Goal: Transaction & Acquisition: Subscribe to service/newsletter

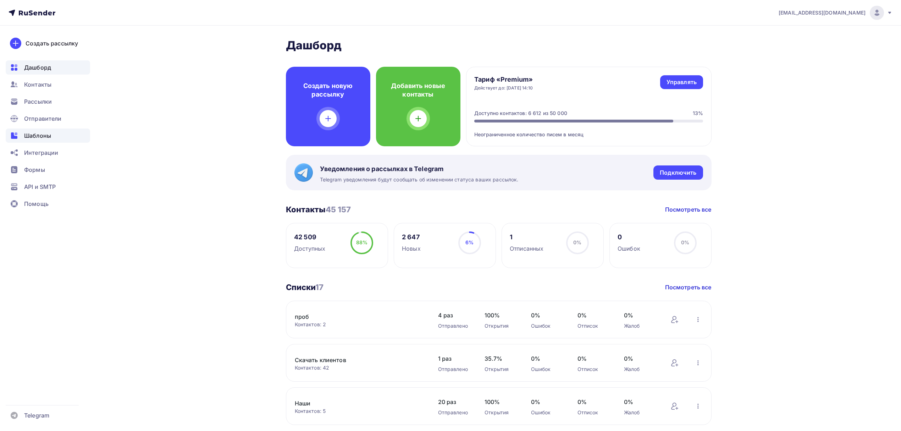
click at [54, 135] on div "Шаблоны" at bounding box center [48, 135] width 84 height 14
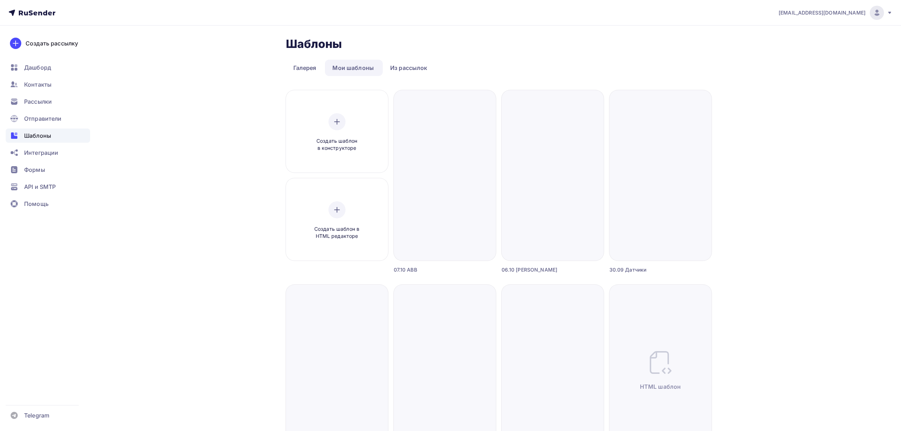
click at [351, 67] on link "Мои шаблоны" at bounding box center [353, 68] width 56 height 16
click at [53, 101] on div "Рассылки" at bounding box center [48, 101] width 84 height 14
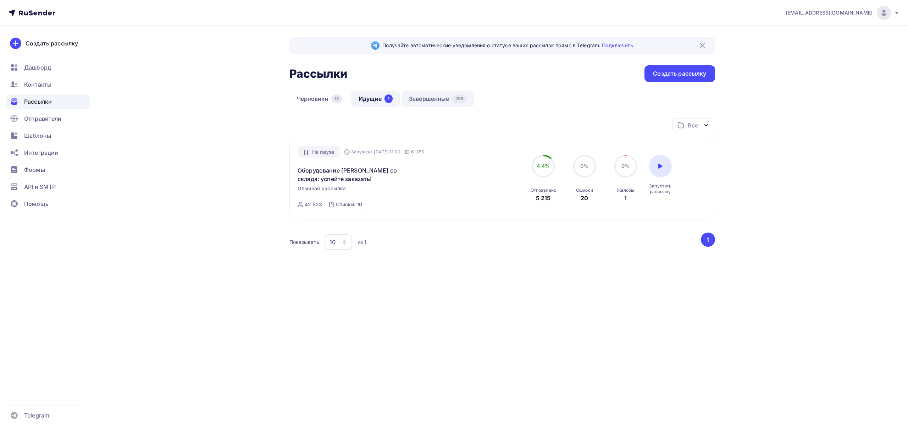
click at [439, 101] on link "Завершенные 289" at bounding box center [437, 98] width 73 height 16
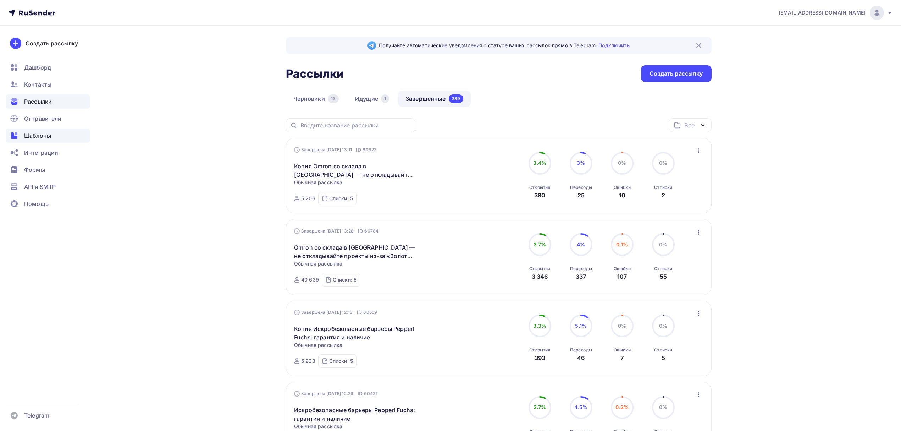
click at [44, 134] on span "Шаблоны" at bounding box center [37, 135] width 27 height 9
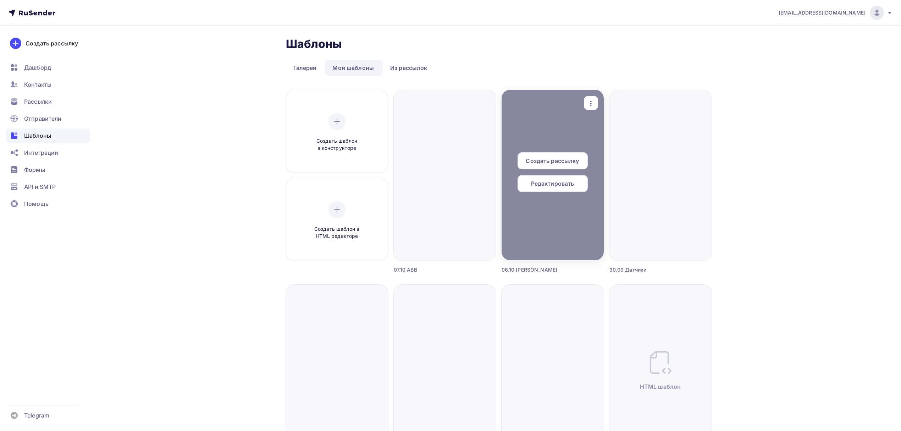
click at [551, 158] on span "Создать рассылку" at bounding box center [552, 160] width 53 height 9
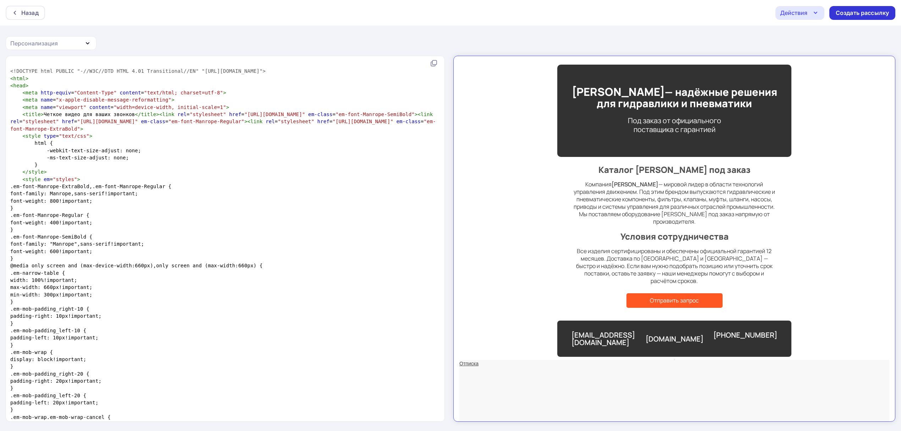
click at [883, 12] on div "Создать рассылку" at bounding box center [861, 13] width 53 height 8
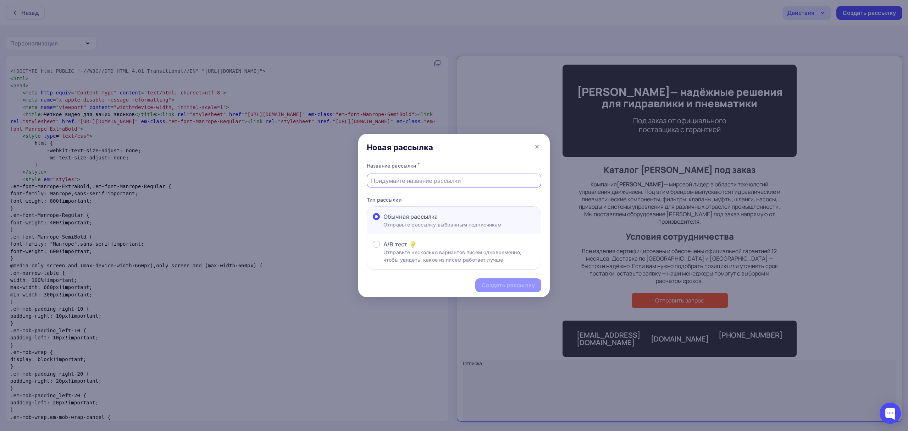
click at [426, 182] on input "text" at bounding box center [454, 180] width 166 height 9
paste input "Не рискуйте с репликами — закажите оригинальный [PERSON_NAME] в [GEOGRAPHIC_DAT…"
drag, startPoint x: 486, startPoint y: 176, endPoint x: 329, endPoint y: 173, distance: 156.4
click at [329, 173] on div "Новая рассылка Название рассылки * Не рискуйте с репликами — закажите оригиналь…" at bounding box center [454, 215] width 908 height 431
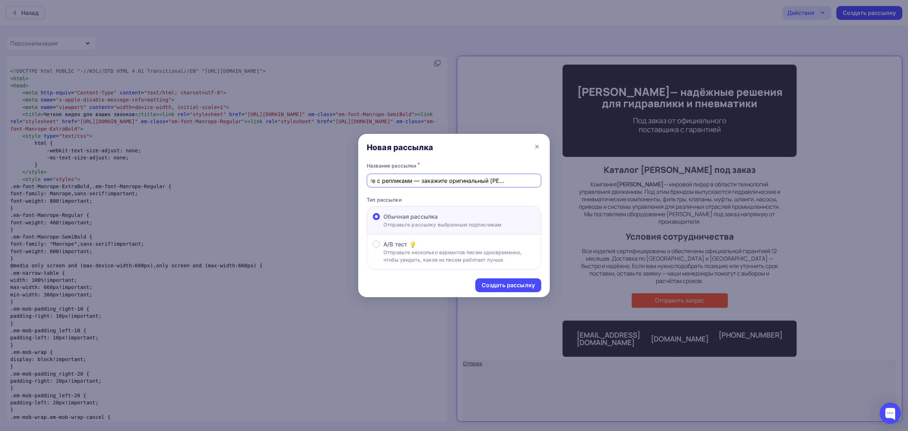
type input "Не рискуйте с репликами — закажите оригинальный [PERSON_NAME] в [GEOGRAPHIC_DAT…"
click at [418, 175] on div "Не рискуйте с репликами — закажите оригинальный [PERSON_NAME] в [GEOGRAPHIC_DAT…" at bounding box center [454, 180] width 174 height 14
click at [498, 288] on div "Создать рассылку" at bounding box center [508, 285] width 53 height 8
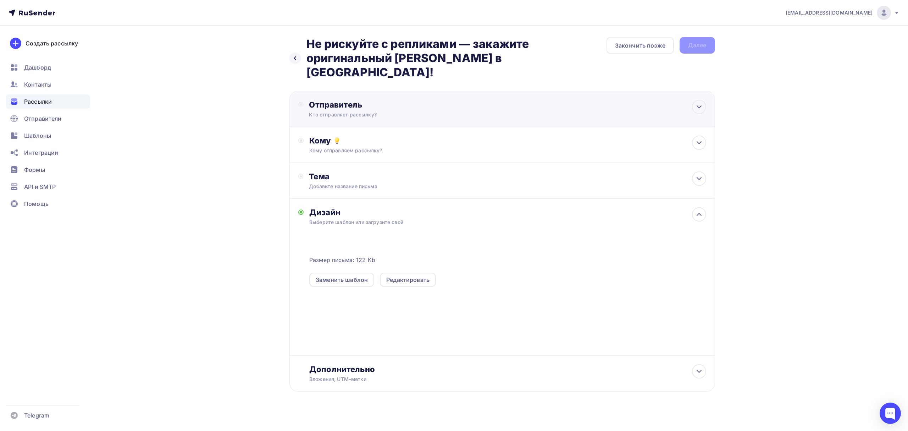
click at [448, 100] on div "Отправитель" at bounding box center [386, 105] width 154 height 10
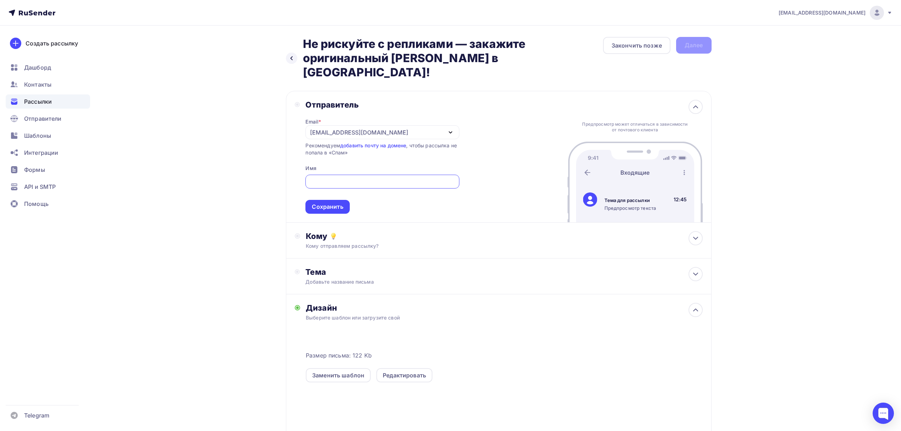
click at [397, 177] on input "text" at bounding box center [382, 181] width 145 height 9
type input "J"
type input "Олниса"
click at [326, 200] on div "Сохранить" at bounding box center [327, 207] width 44 height 14
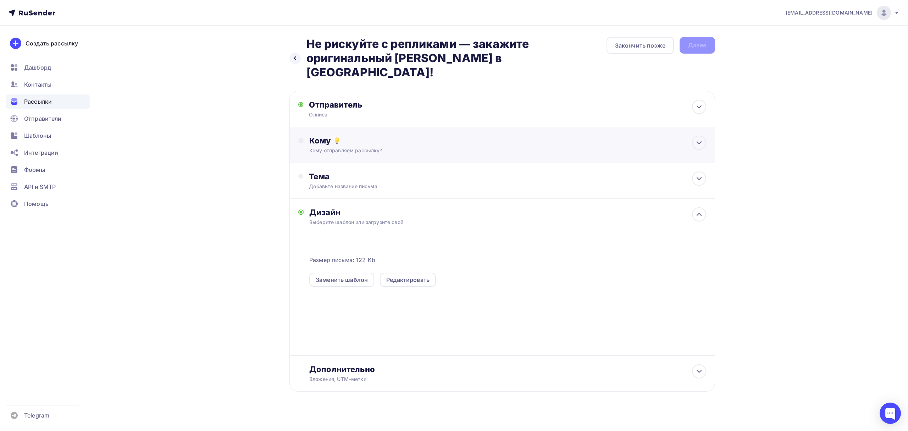
click at [401, 135] on div "Кому" at bounding box center [507, 140] width 396 height 10
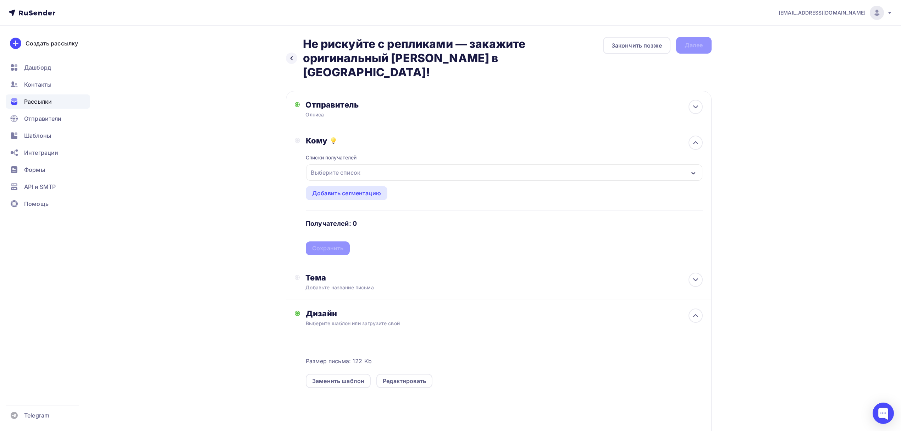
click at [413, 164] on div "Выберите список" at bounding box center [504, 172] width 396 height 16
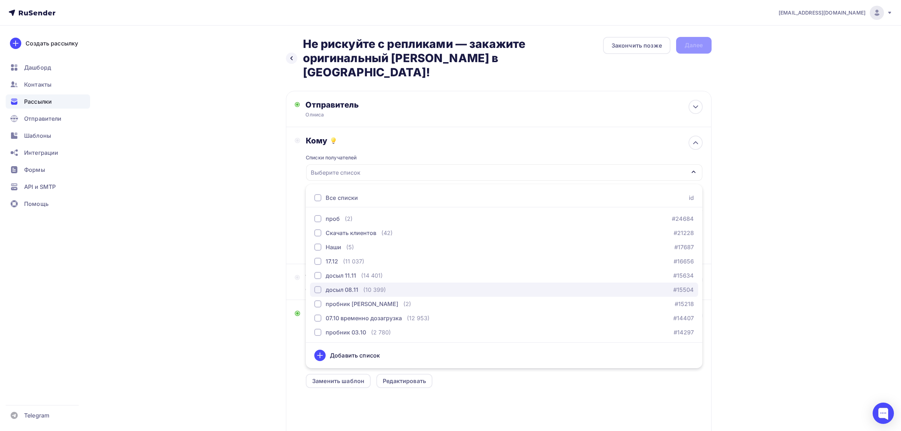
scroll to position [115, 0]
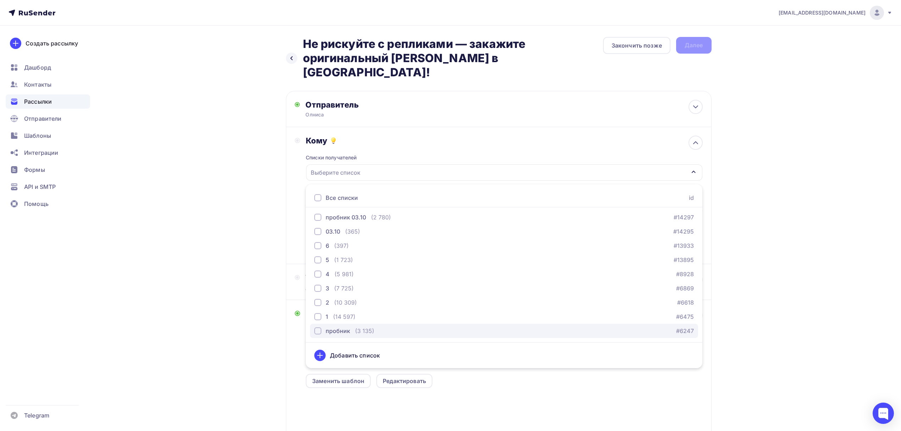
click at [372, 326] on div "(3 135)" at bounding box center [364, 330] width 19 height 9
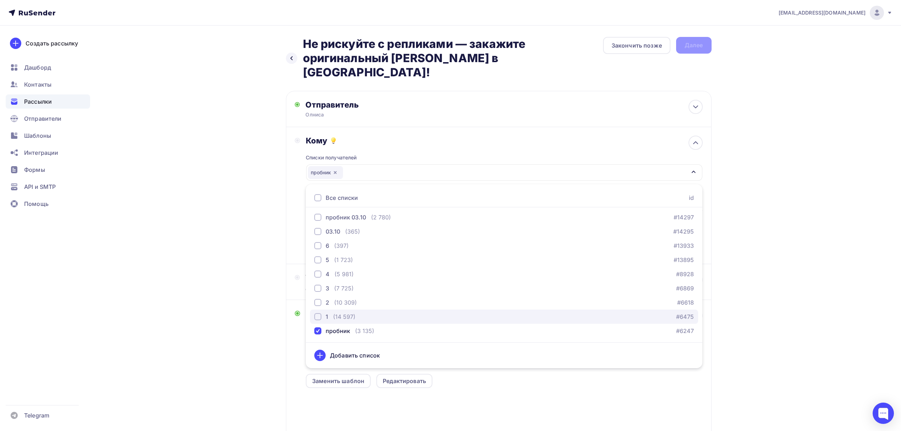
click at [372, 312] on div "1 (14 597) #6475" at bounding box center [503, 316] width 379 height 9
click at [376, 298] on div "2 (10 309) #6618" at bounding box center [503, 302] width 379 height 9
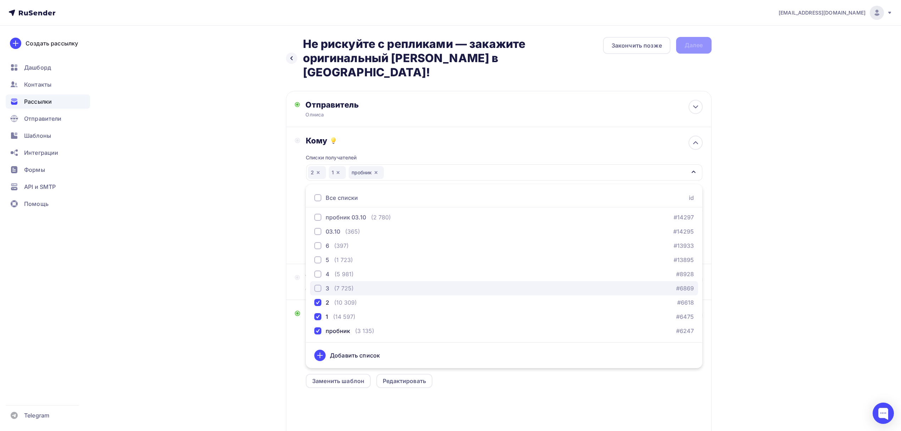
click at [376, 284] on div "3 (7 725) #6869" at bounding box center [503, 288] width 379 height 9
click at [377, 270] on div "4 (5 981) #8928" at bounding box center [503, 274] width 379 height 9
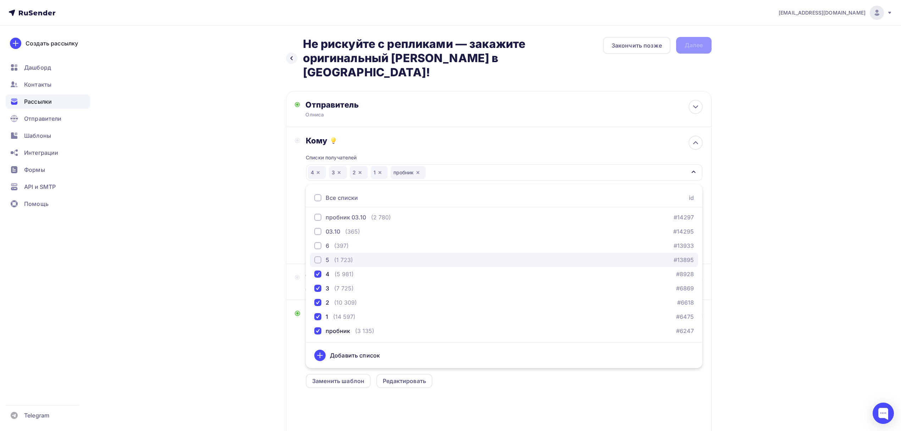
click at [378, 255] on div "5 (1 723) #13895" at bounding box center [503, 259] width 379 height 9
click at [382, 241] on div "6 (397) #13933" at bounding box center [503, 245] width 379 height 9
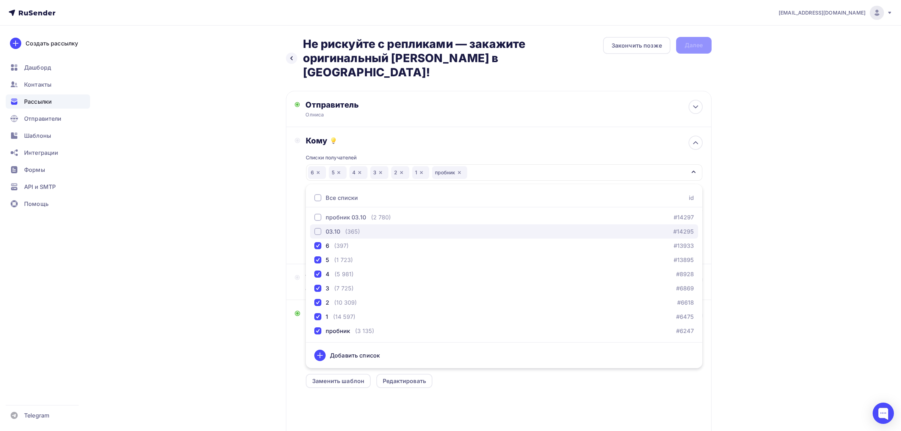
click at [390, 227] on div "03.10 (365) #14295" at bounding box center [503, 231] width 379 height 9
click at [389, 213] on div "(2 780)" at bounding box center [381, 217] width 20 height 9
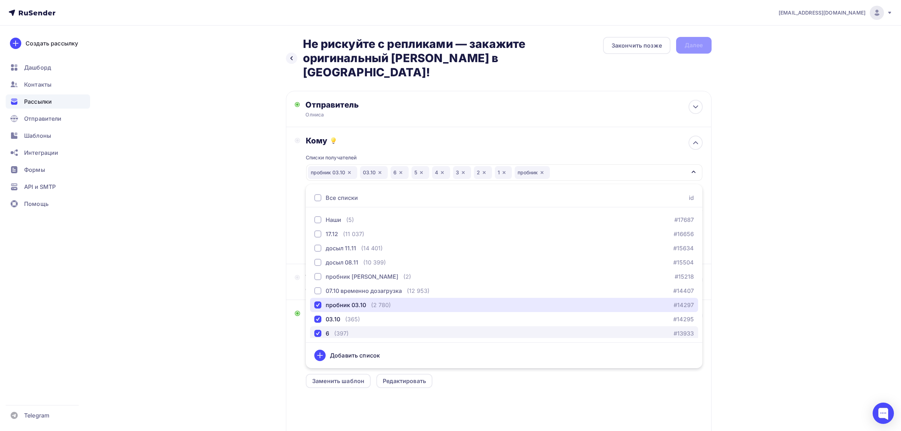
scroll to position [20, 0]
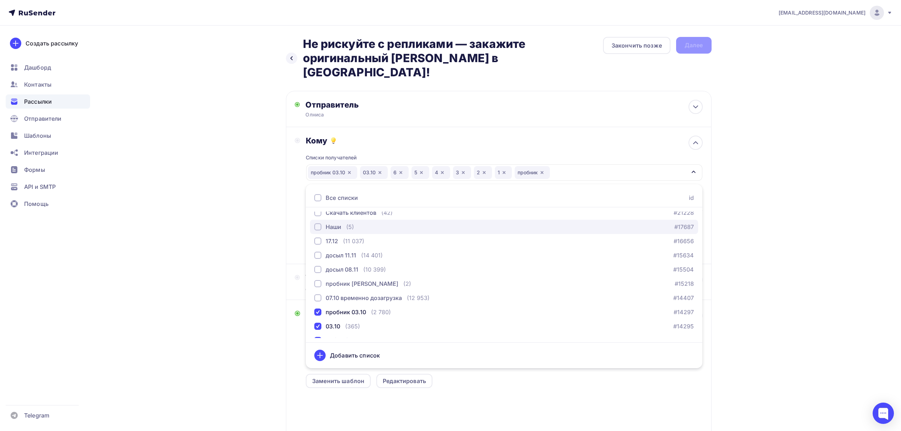
click at [400, 222] on div "Наши (5) #17687" at bounding box center [503, 226] width 379 height 9
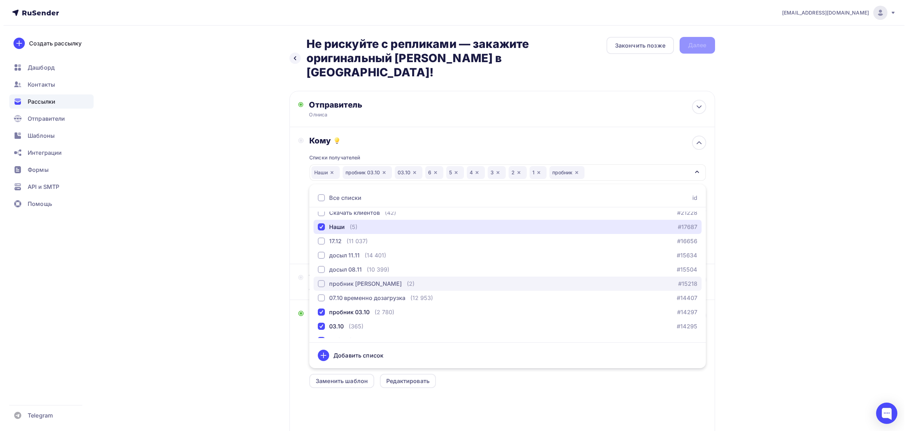
scroll to position [0, 0]
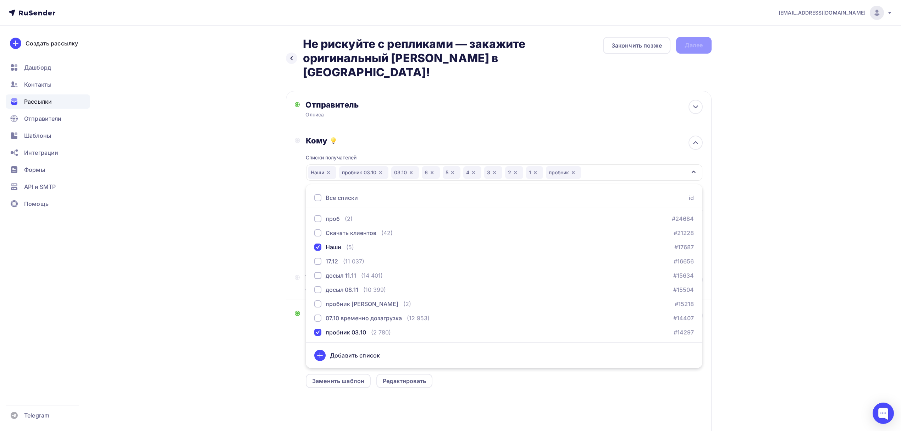
click at [215, 209] on div "Назад Не рискуйте с репликами — закажите оригинальный [PERSON_NAME] в [GEOGRAPH…" at bounding box center [450, 282] width 581 height 512
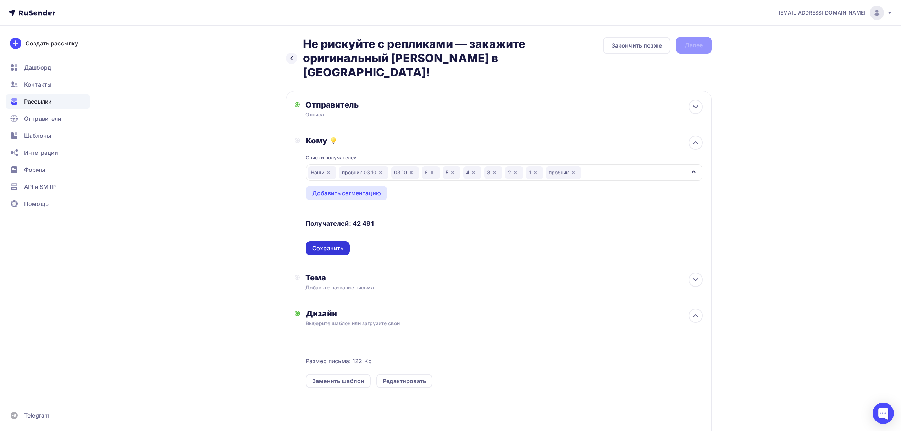
click at [322, 244] on div "Сохранить" at bounding box center [327, 248] width 31 height 8
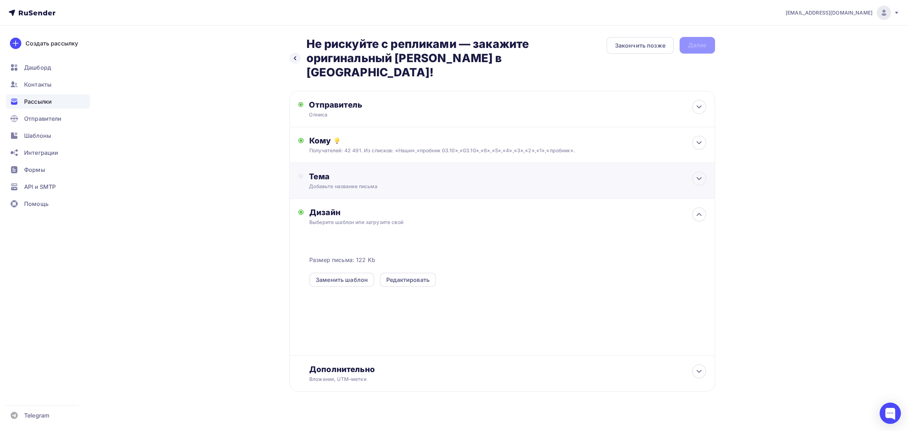
click at [378, 177] on div "Тема Добавьте название письма Тема * Рекомендуем использовать не более 150 симв…" at bounding box center [502, 181] width 426 height 36
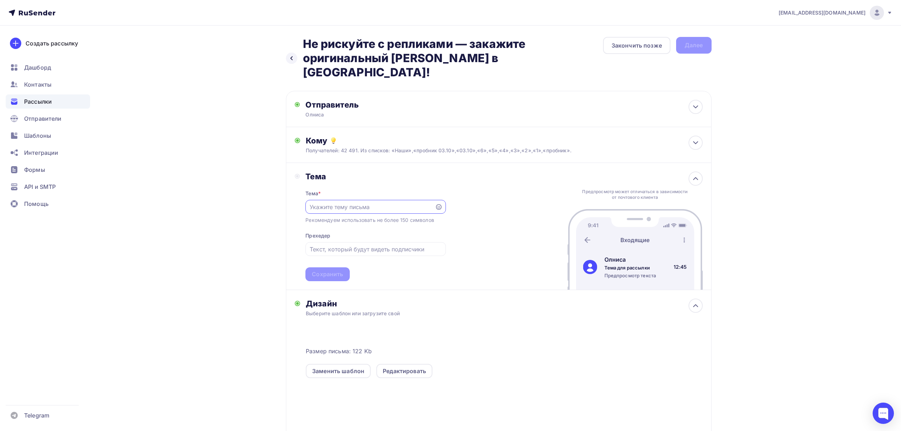
paste input "Не рискуйте с репликами — закажите оригинальный [PERSON_NAME] в [GEOGRAPHIC_DAT…"
type input "Не рискуйте с репликами — закажите оригинальный [PERSON_NAME] в [GEOGRAPHIC_DAT…"
click at [335, 270] on div "Сохранить" at bounding box center [327, 274] width 31 height 8
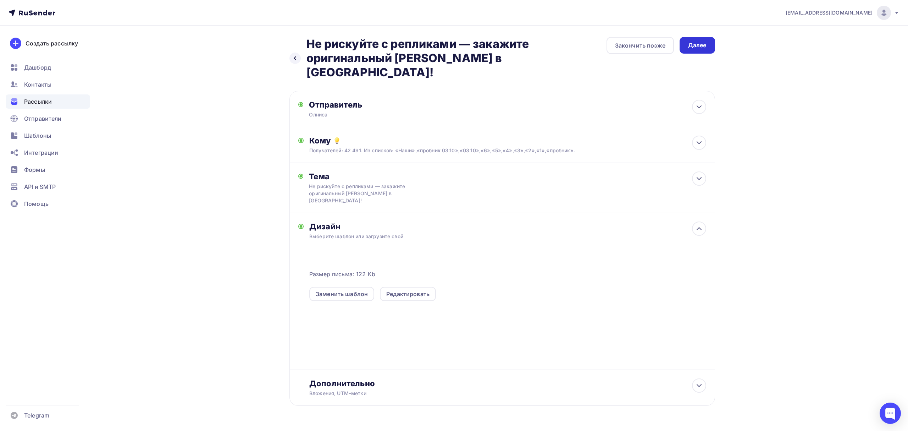
click at [704, 41] on div "Далее" at bounding box center [697, 45] width 18 height 8
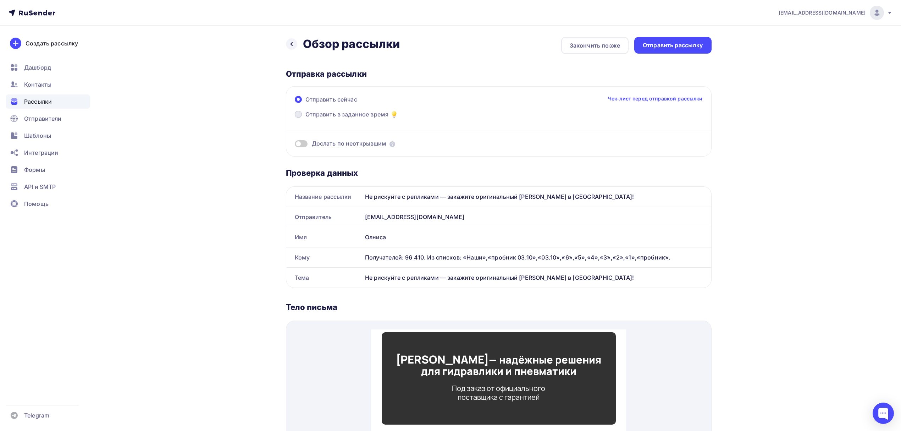
click at [315, 113] on span "Отправить в заданное время" at bounding box center [346, 114] width 83 height 9
click at [305, 118] on input "Отправить в заданное время" at bounding box center [305, 118] width 0 height 0
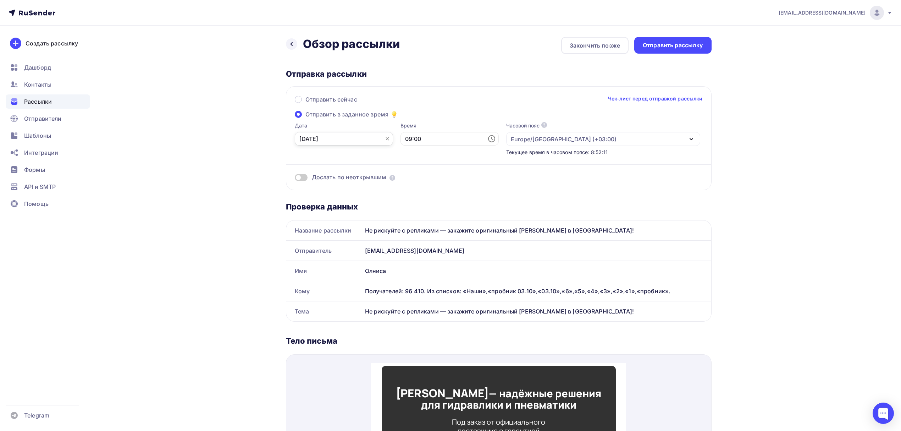
click at [325, 140] on input "[DATE]" at bounding box center [344, 138] width 98 height 13
click at [351, 190] on div "10" at bounding box center [350, 188] width 11 height 6
click at [681, 48] on div "Отправить рассылку" at bounding box center [673, 45] width 60 height 8
